Goal: Information Seeking & Learning: Get advice/opinions

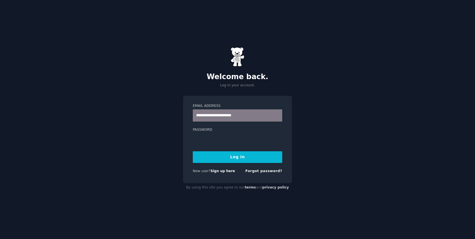
click at [239, 157] on button "Log In" at bounding box center [237, 157] width 89 height 12
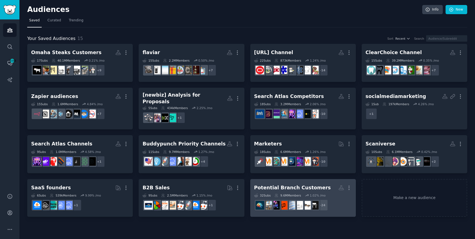
click at [301, 184] on div "Potential Branch Customers" at bounding box center [292, 187] width 77 height 7
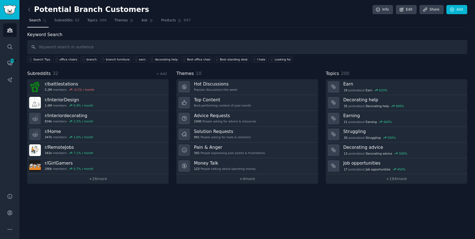
click at [66, 46] on input "text" at bounding box center [247, 47] width 440 height 14
click at [89, 59] on div "branch" at bounding box center [91, 59] width 10 height 4
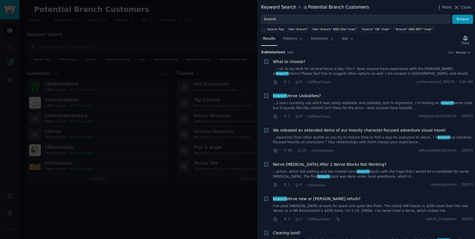
click at [447, 68] on link "... I sit at my desk for several hours a day (10+). Does anyone have experience…" at bounding box center [373, 72] width 200 height 10
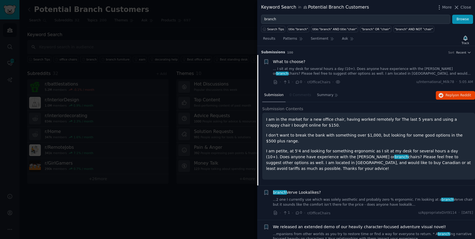
scroll to position [9, 0]
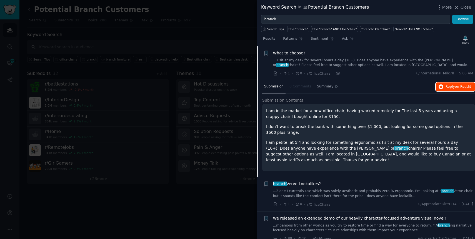
click at [447, 85] on span "Reply on Reddit" at bounding box center [458, 86] width 26 height 5
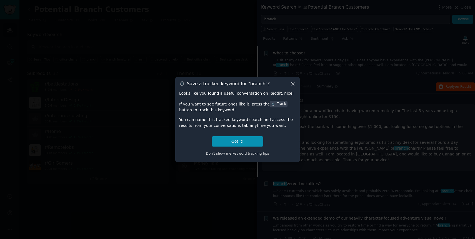
click at [294, 82] on icon at bounding box center [293, 84] width 6 height 6
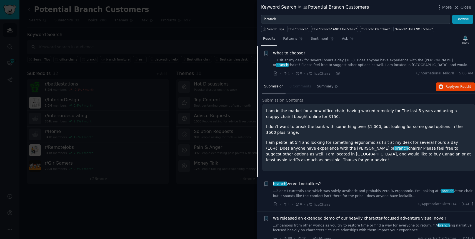
click at [268, 37] on span "Results" at bounding box center [269, 38] width 12 height 5
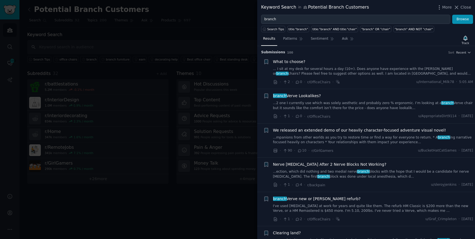
click at [356, 103] on link "...2 one I currently use which was solely aesthetic and probably zero % ergonom…" at bounding box center [373, 106] width 200 height 10
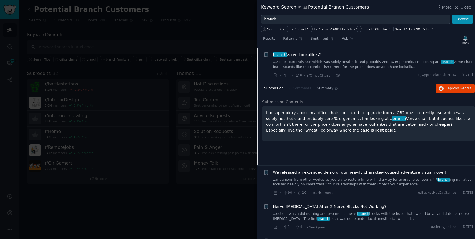
scroll to position [43, 0]
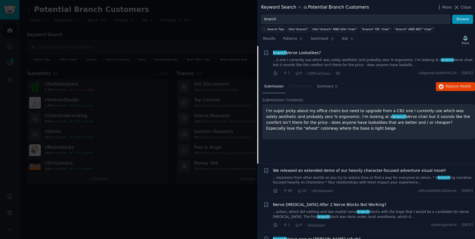
drag, startPoint x: 343, startPoint y: 127, endPoint x: 265, endPoint y: 111, distance: 79.6
click at [265, 111] on div "I’m super picky about my office chairs but need to upgrade from a CB2 one I cur…" at bounding box center [368, 121] width 213 height 35
copy p "I’m super picky about my office chairs but need to upgrade from a CB2 one I cur…"
click at [445, 87] on span "Reply on Reddit" at bounding box center [458, 86] width 26 height 5
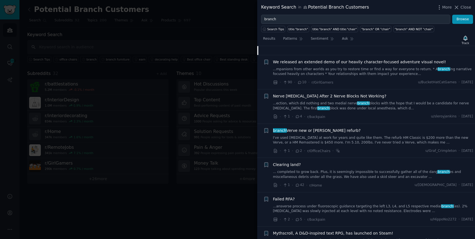
scroll to position [152, 0]
click at [326, 138] on link "I've used [MEDICAL_DATA] at work for years and quite like them. The refurb HM C…" at bounding box center [373, 140] width 200 height 10
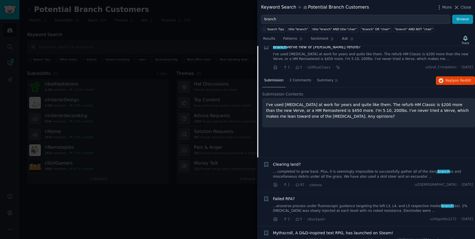
scroll to position [146, 0]
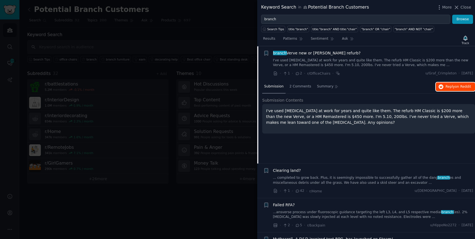
click at [448, 85] on span "Reply on Reddit" at bounding box center [458, 86] width 26 height 5
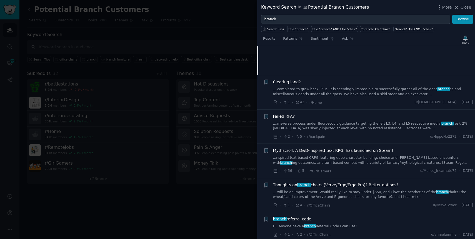
scroll to position [278, 0]
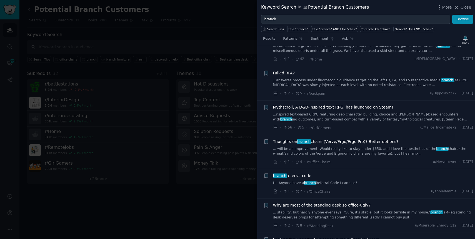
click at [357, 145] on div "Thoughts on branch chairs (Verve/Ergo/Ergo Pro)? Better options? ... will be an…" at bounding box center [373, 147] width 200 height 17
click at [358, 142] on span "Thoughts on branch chairs (Verve/Ergo/Ergo Pro)? Better options?" at bounding box center [335, 142] width 125 height 6
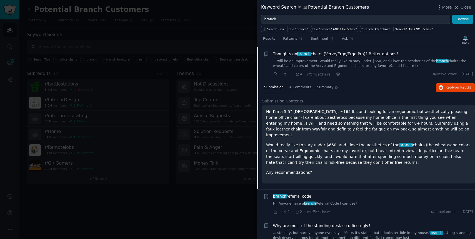
scroll to position [283, 0]
click at [441, 87] on icon "button" at bounding box center [440, 86] width 5 height 5
click at [339, 129] on p "Hi! I’m a 5’5” [DEMOGRAPHIC_DATA], ~165 lbs and looking for an ergonomic but ae…" at bounding box center [368, 122] width 205 height 29
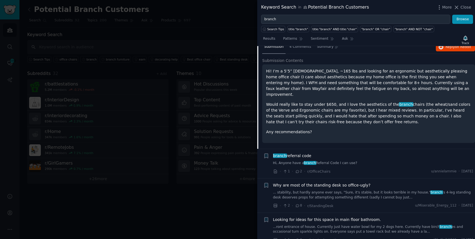
scroll to position [327, 0]
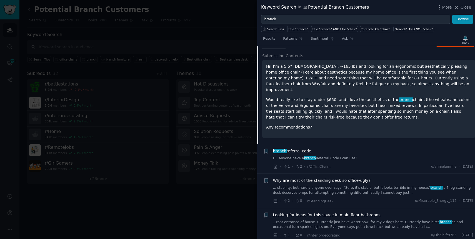
click at [348, 156] on link "Hi, Anyone have a branch Referral Code I can use?" at bounding box center [373, 158] width 200 height 5
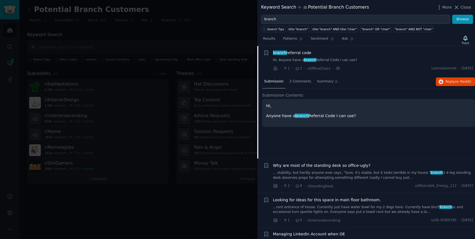
scroll to position [317, 0]
click at [447, 83] on span "Reply on Reddit" at bounding box center [458, 81] width 26 height 5
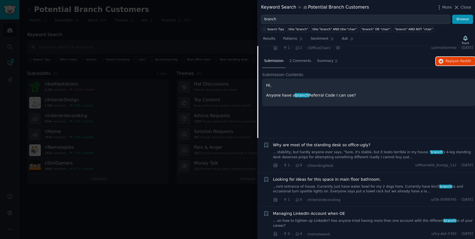
scroll to position [347, 0]
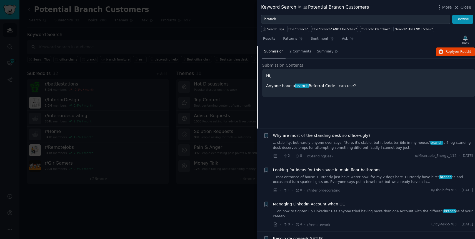
click at [338, 136] on span "Why are most of the standing desk so office-ugly?" at bounding box center [321, 136] width 97 height 6
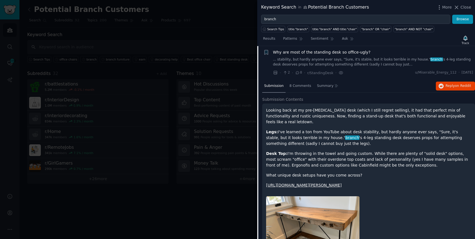
scroll to position [347, 0]
click at [450, 85] on span "Reply on Reddit" at bounding box center [458, 86] width 26 height 5
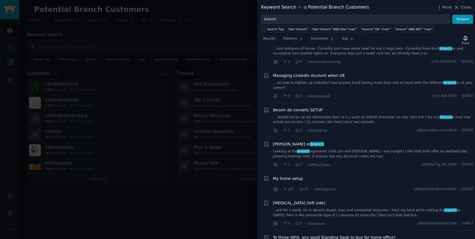
scroll to position [476, 0]
click at [350, 152] on link "Looking at the branch ergonomic chair pro and [PERSON_NAME] - any insight? I li…" at bounding box center [373, 154] width 200 height 10
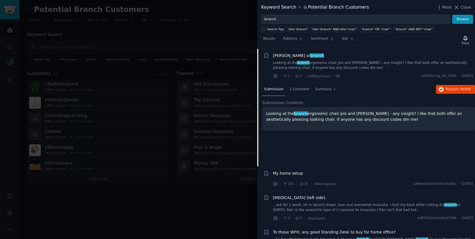
scroll to position [484, 0]
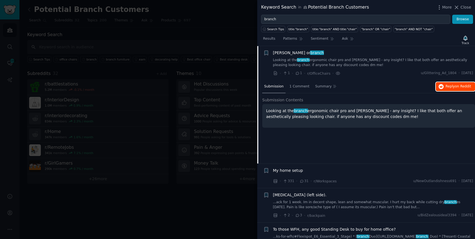
click at [446, 84] on span "Reply on Reddit" at bounding box center [458, 86] width 26 height 5
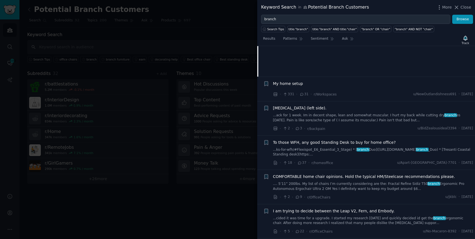
scroll to position [571, 0]
click at [369, 154] on link "...ks-for-wfh/#Flexispot_E6_Essential_3_Stage) * [ branch Duo]([URL][DOMAIN_NAM…" at bounding box center [373, 152] width 200 height 10
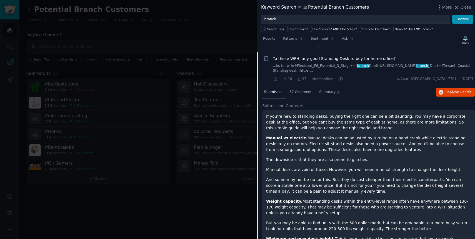
scroll to position [577, 0]
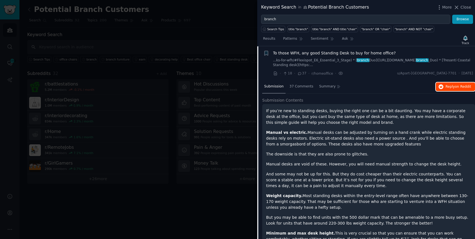
click at [439, 88] on icon "button" at bounding box center [440, 86] width 5 height 5
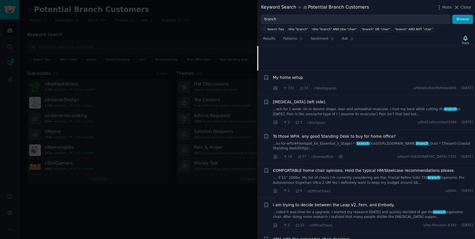
scroll to position [660, 0]
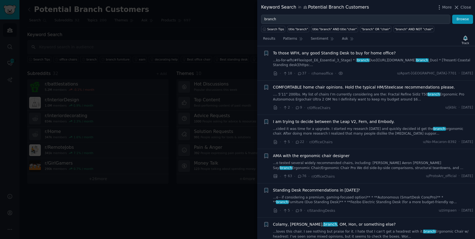
click at [363, 123] on span "I am trying to decide between the Leap V2, Fern, and Embody." at bounding box center [334, 122] width 122 height 6
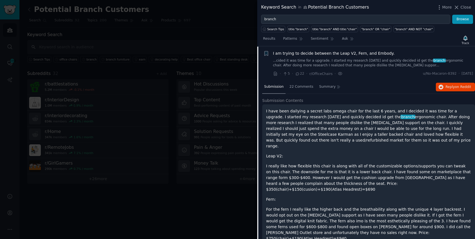
scroll to position [645, 0]
click at [447, 88] on span "Reply on Reddit" at bounding box center [458, 86] width 26 height 5
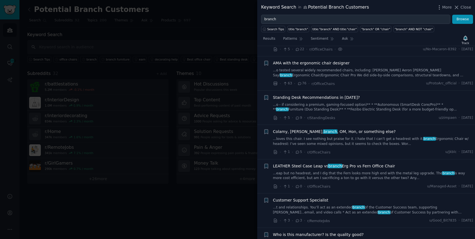
scroll to position [754, 0]
click at [359, 130] on span "Colamy, Haworth, branch , OM, Hon, or something else?" at bounding box center [334, 131] width 123 height 6
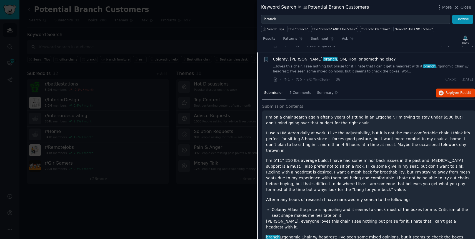
scroll to position [748, 0]
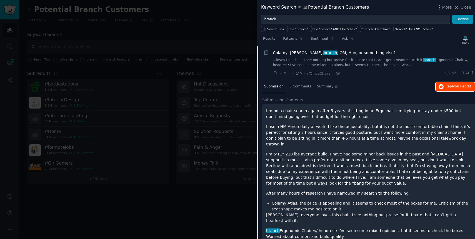
click at [451, 88] on span "Reply on Reddit" at bounding box center [458, 86] width 26 height 5
click at [210, 34] on div at bounding box center [237, 119] width 475 height 239
